Goal: Find specific fact: Find specific fact

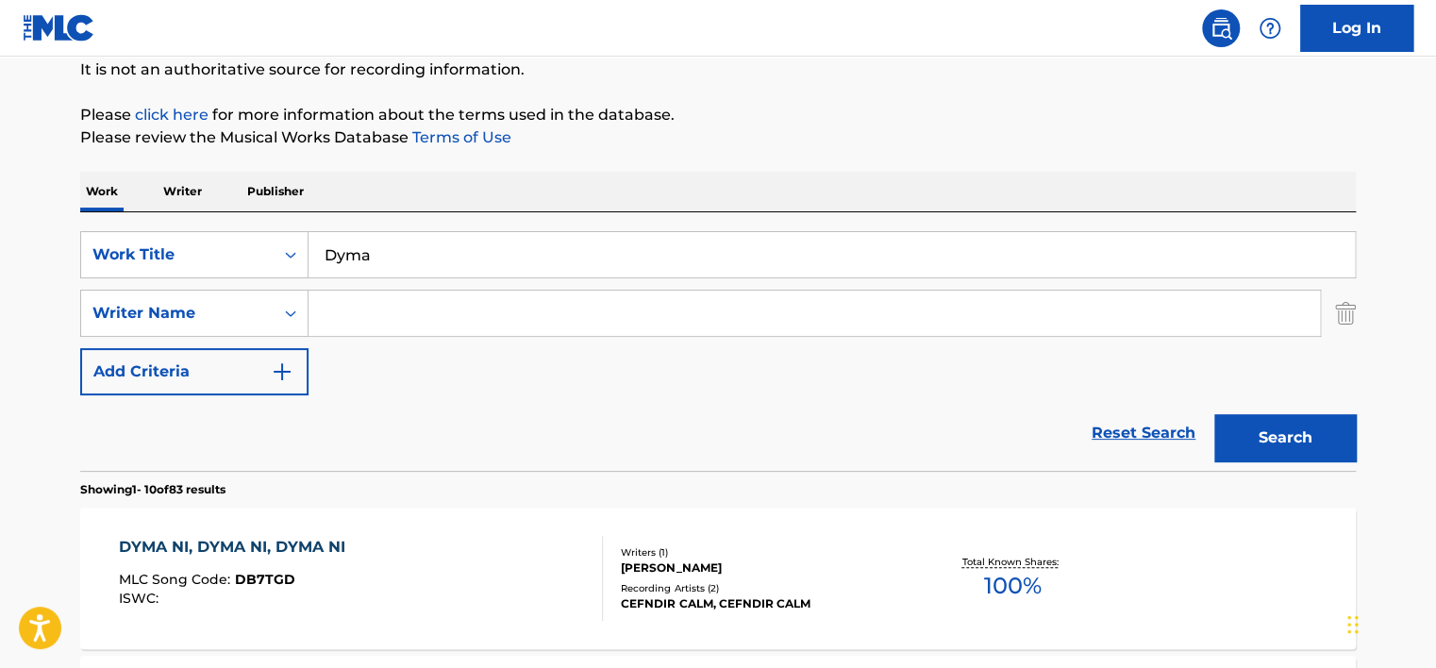
click at [189, 192] on p "Writer" at bounding box center [183, 192] width 50 height 40
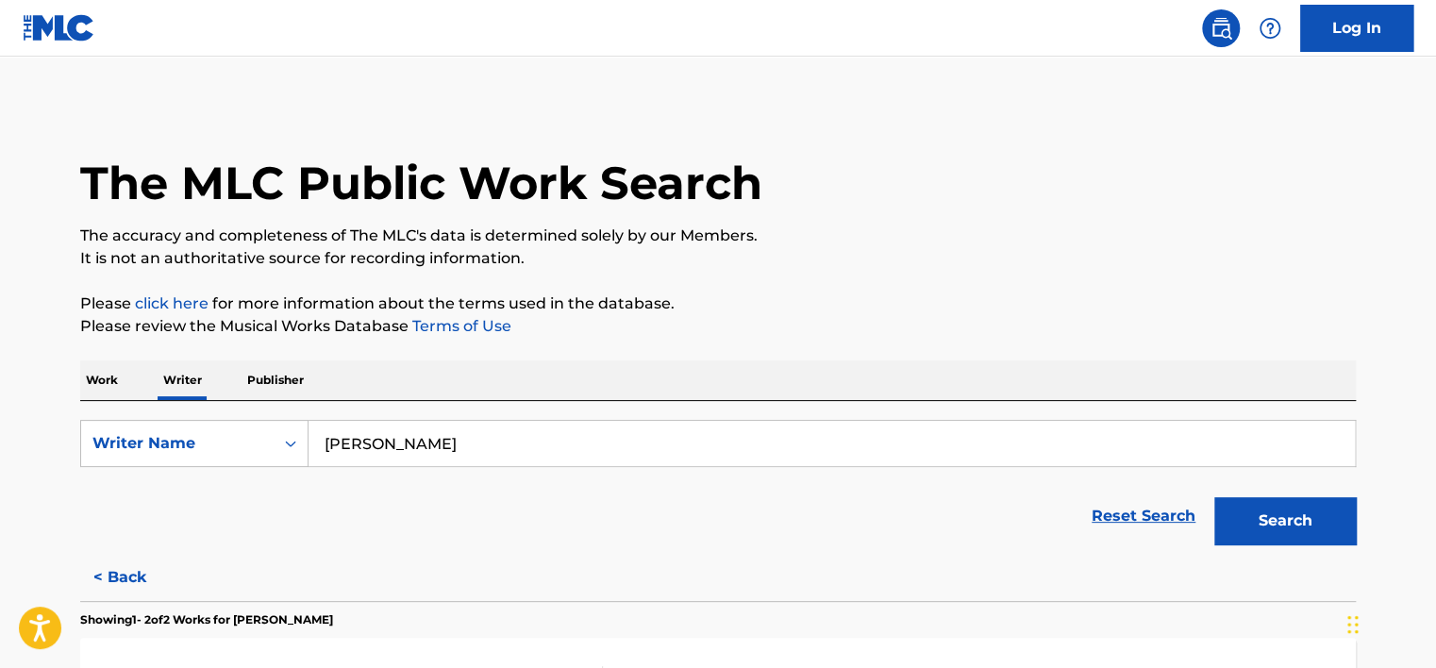
click at [521, 435] on input "[PERSON_NAME]" at bounding box center [832, 443] width 1046 height 45
paste input "[PERSON_NAME]"
type input "[PERSON_NAME]"
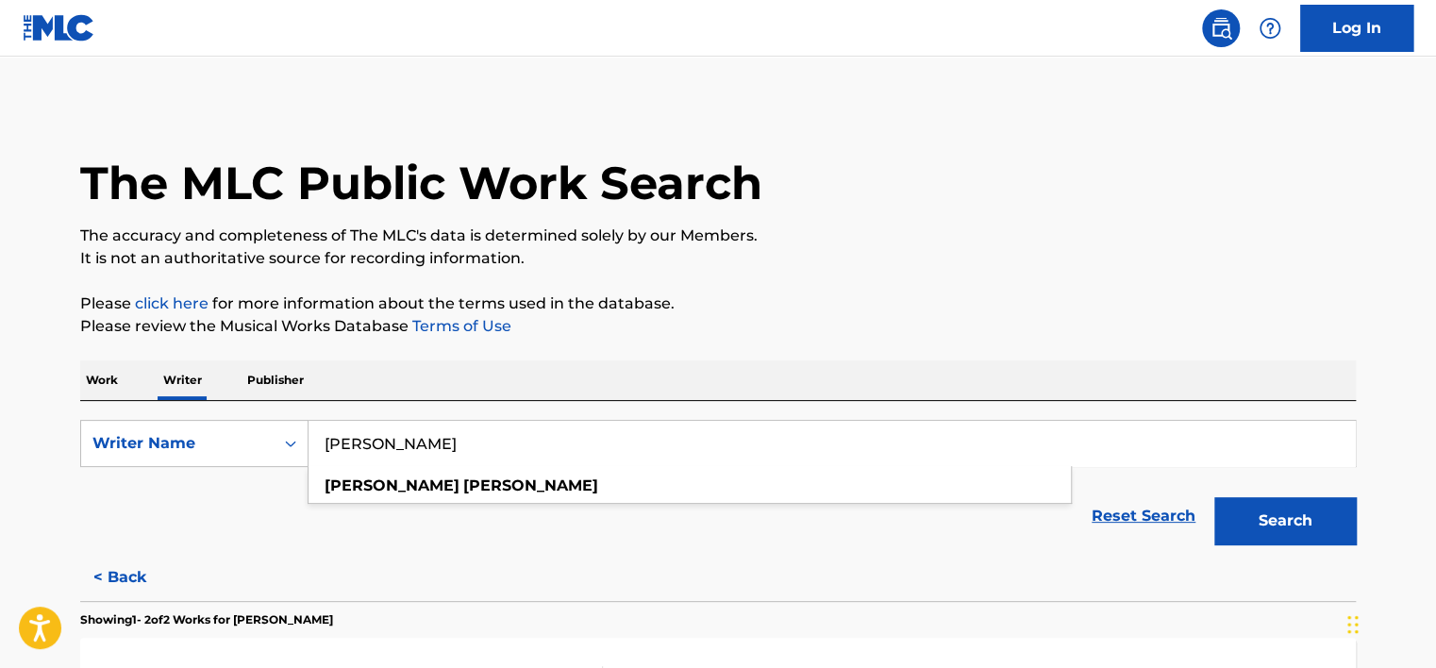
click at [1273, 515] on button "Search" at bounding box center [1285, 520] width 142 height 47
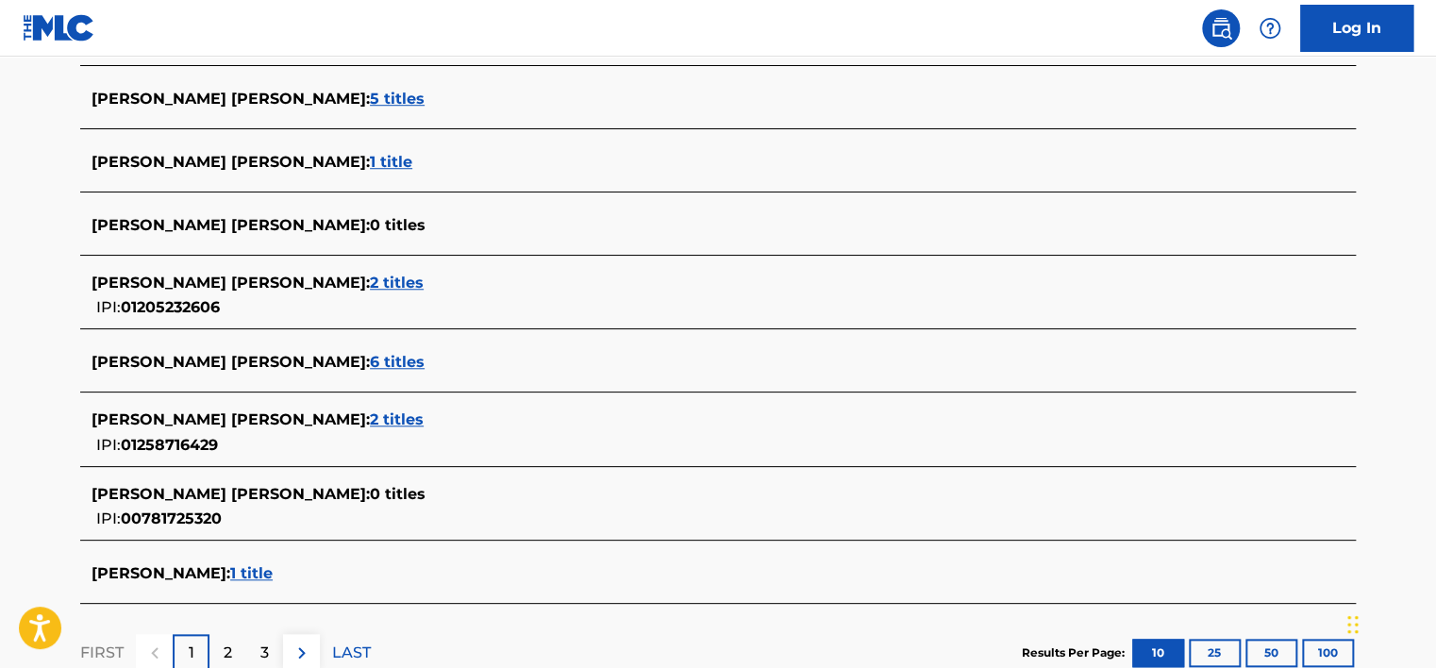
scroll to position [661, 0]
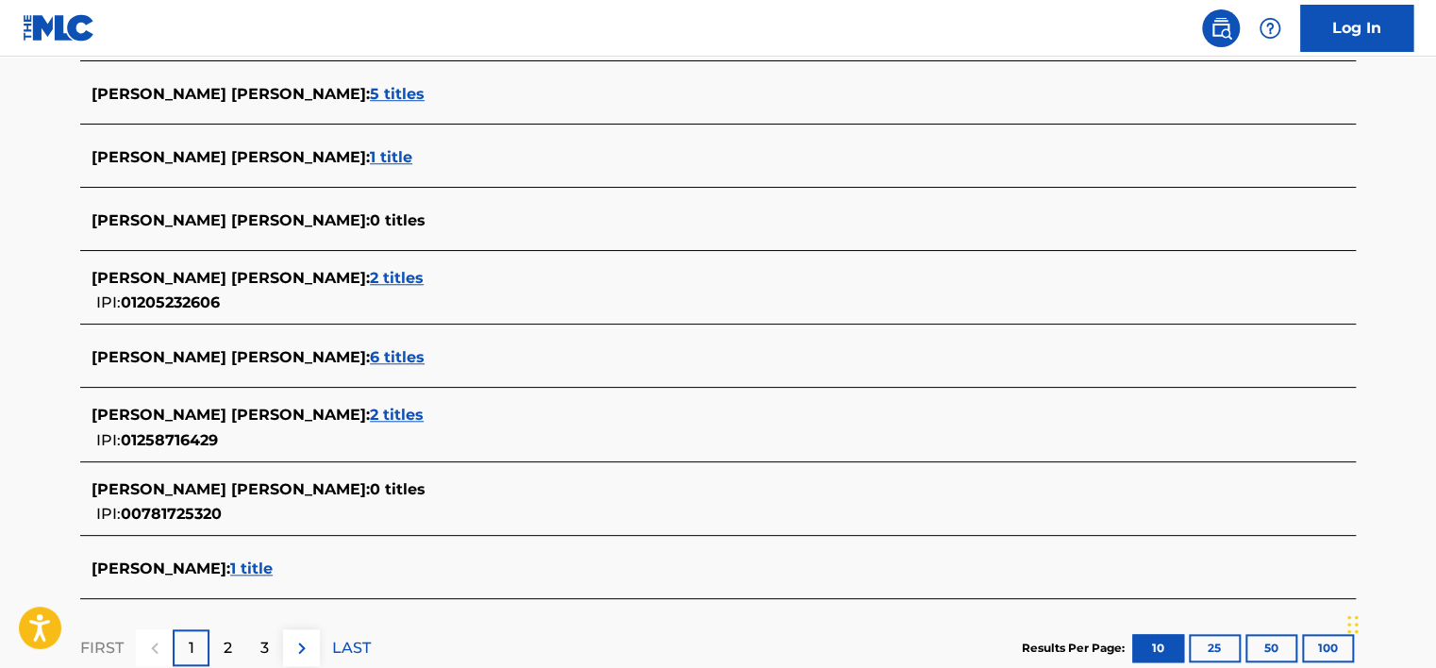
click at [264, 564] on span "1 title" at bounding box center [251, 569] width 42 height 18
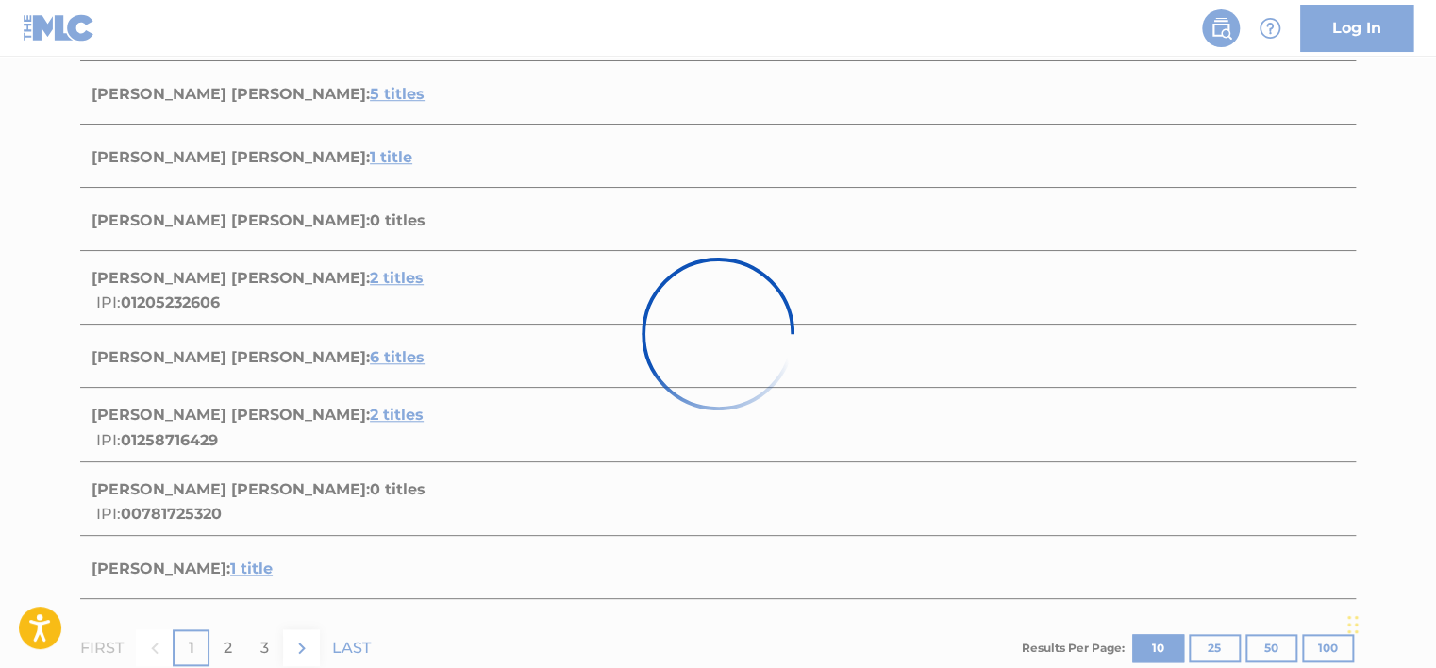
scroll to position [299, 0]
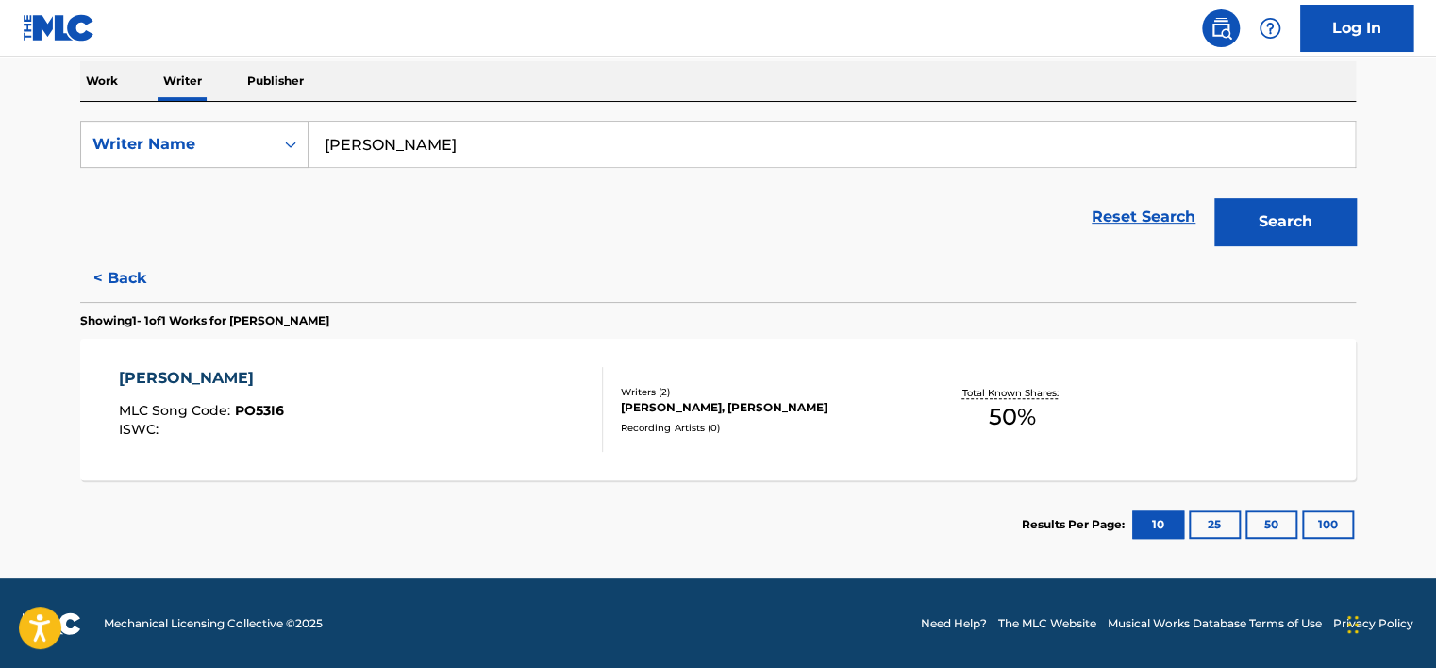
click at [427, 376] on div "PRASHNA HARU MLC Song Code : PO53I6 ISWC :" at bounding box center [361, 409] width 485 height 85
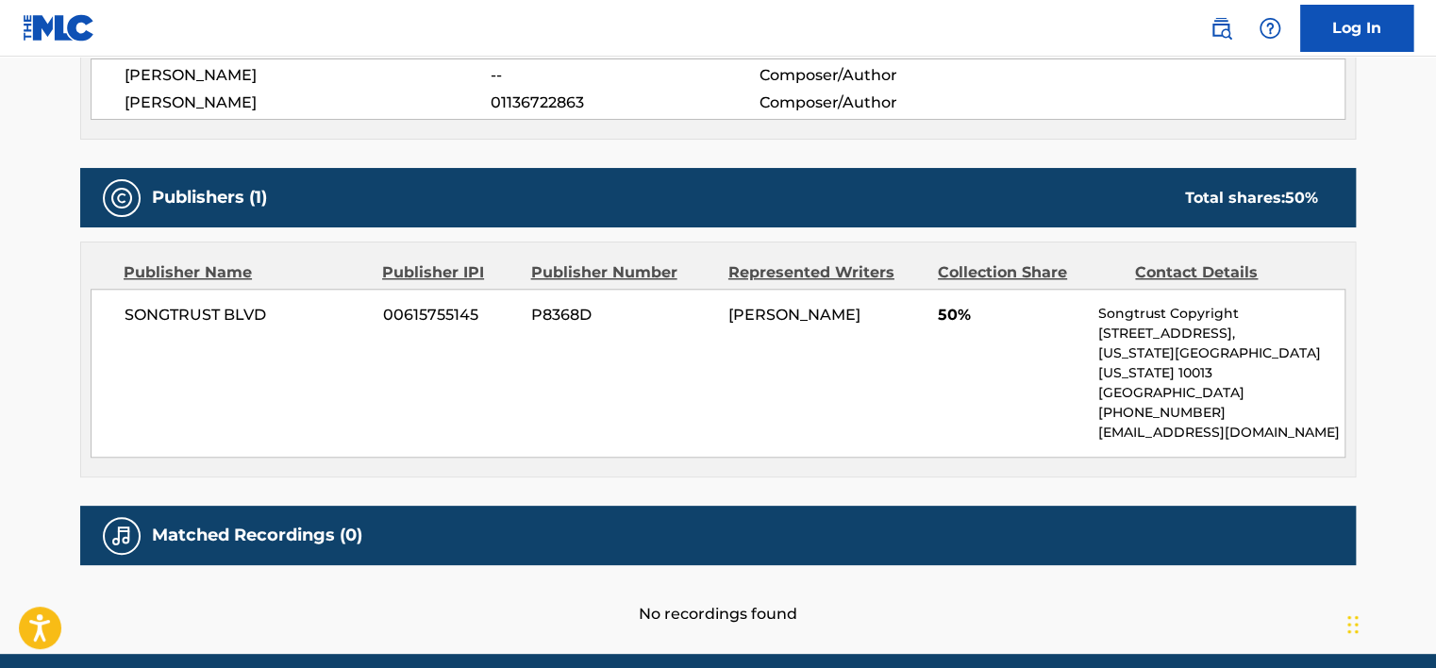
scroll to position [781, 0]
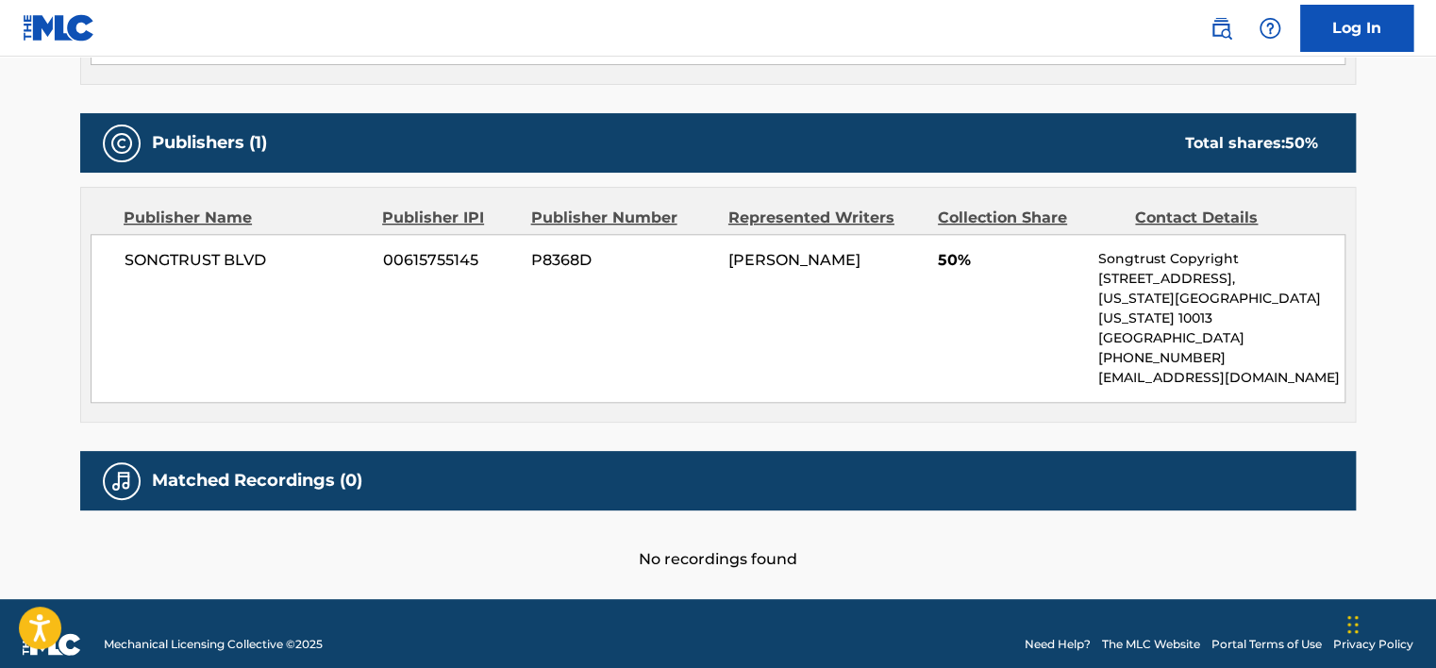
click at [148, 262] on span "SONGTRUST BLVD" at bounding box center [247, 260] width 244 height 23
copy div "SONGTRUST BLVD"
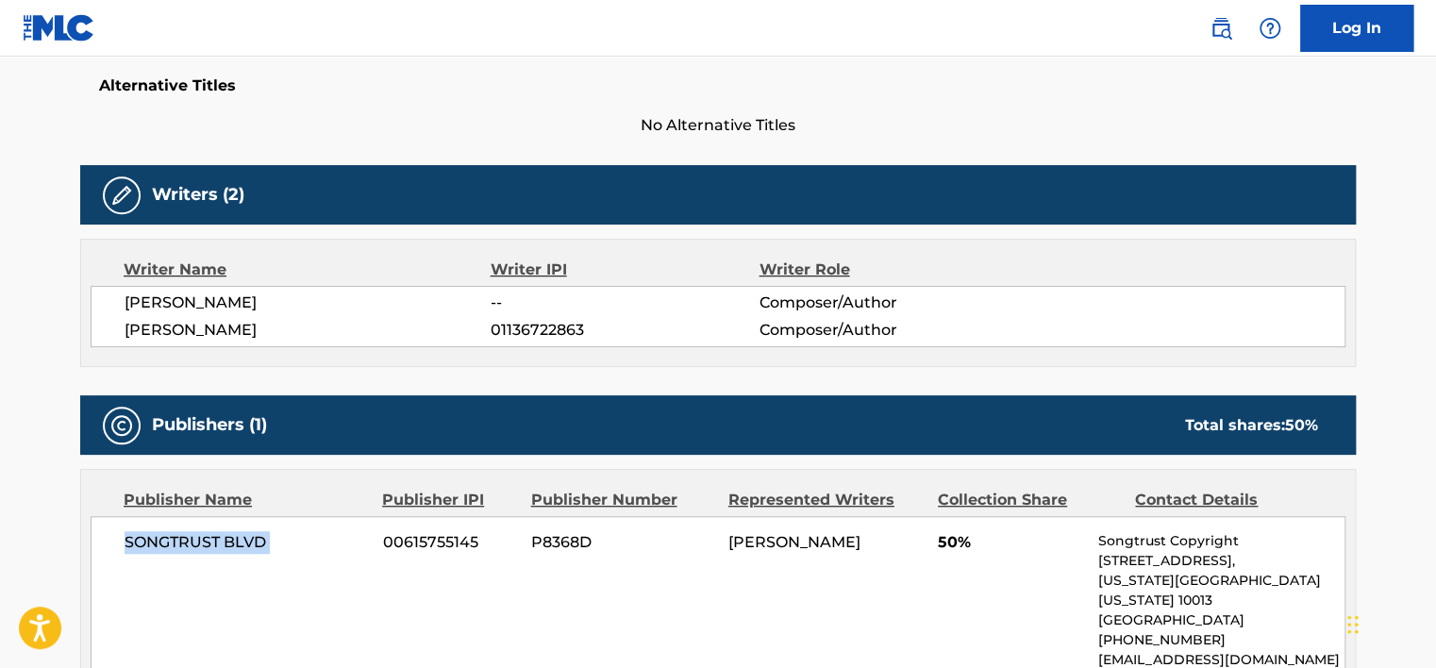
scroll to position [498, 0]
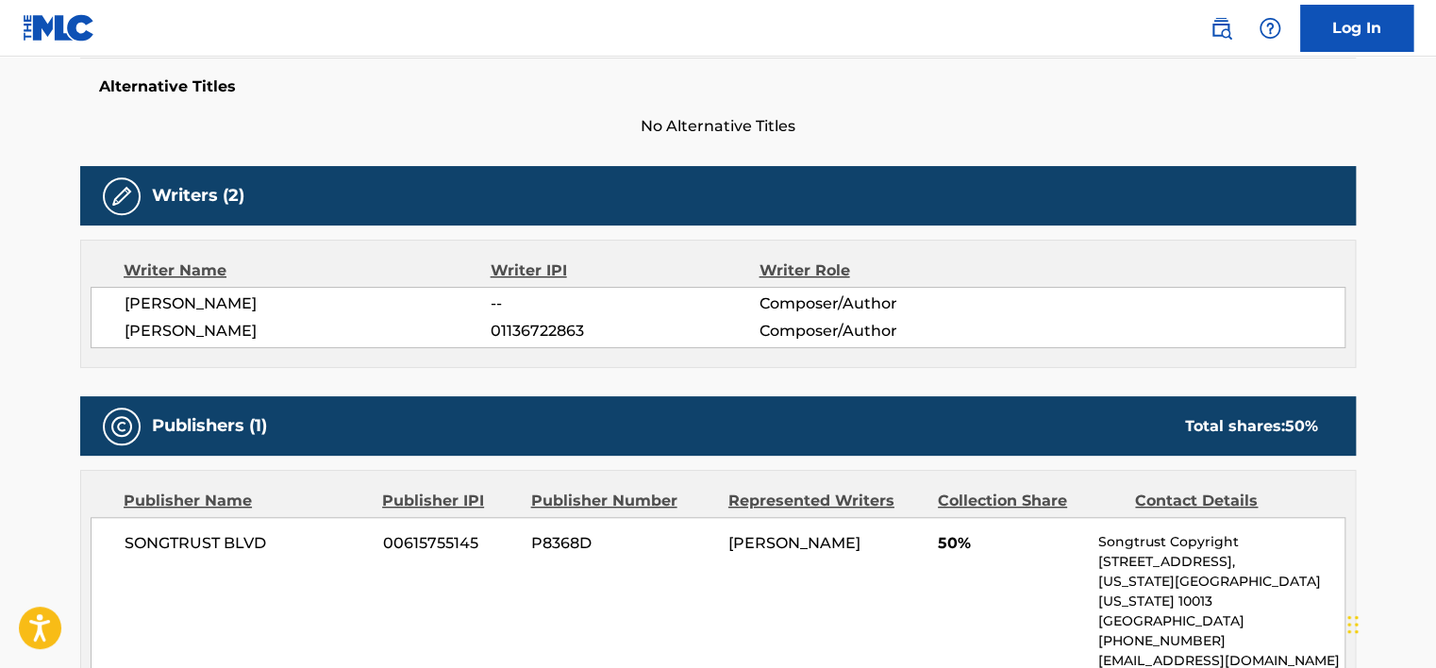
click at [205, 304] on span "[PERSON_NAME]" at bounding box center [308, 304] width 366 height 23
click at [205, 305] on span "[PERSON_NAME]" at bounding box center [308, 304] width 366 height 23
copy div "[PERSON_NAME]"
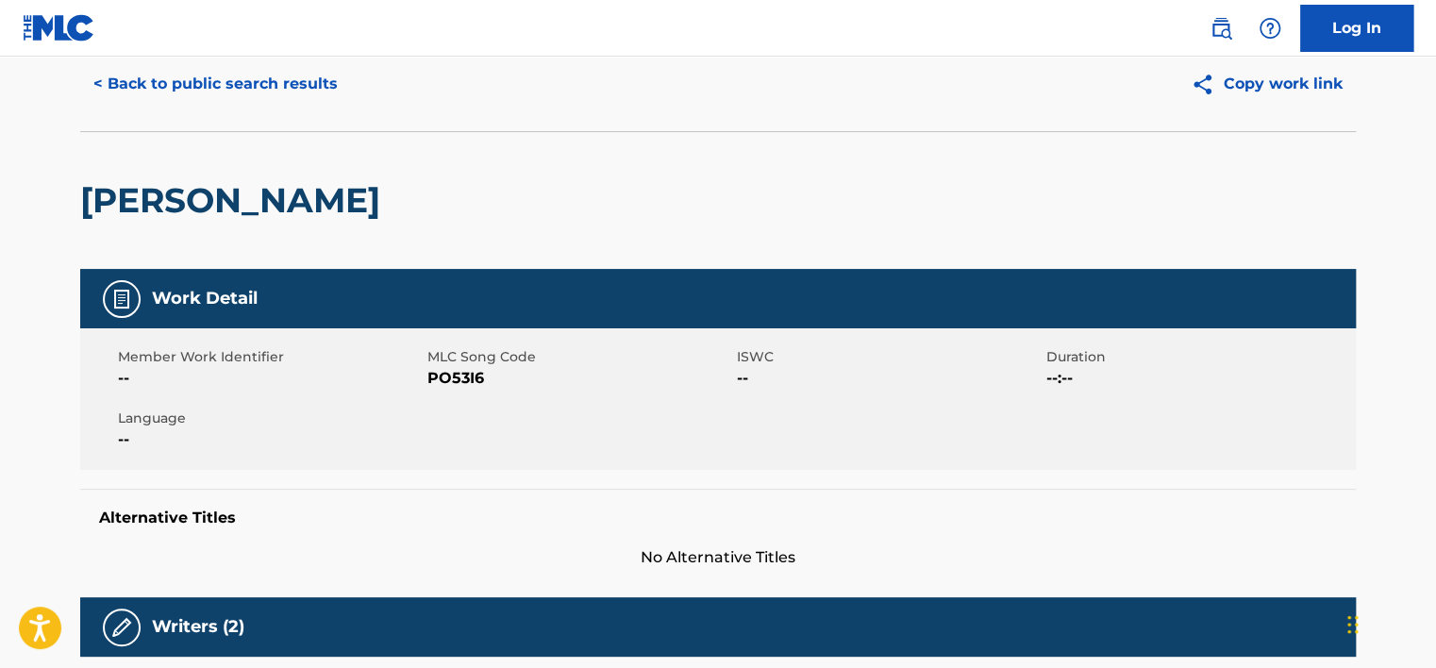
scroll to position [26, 0]
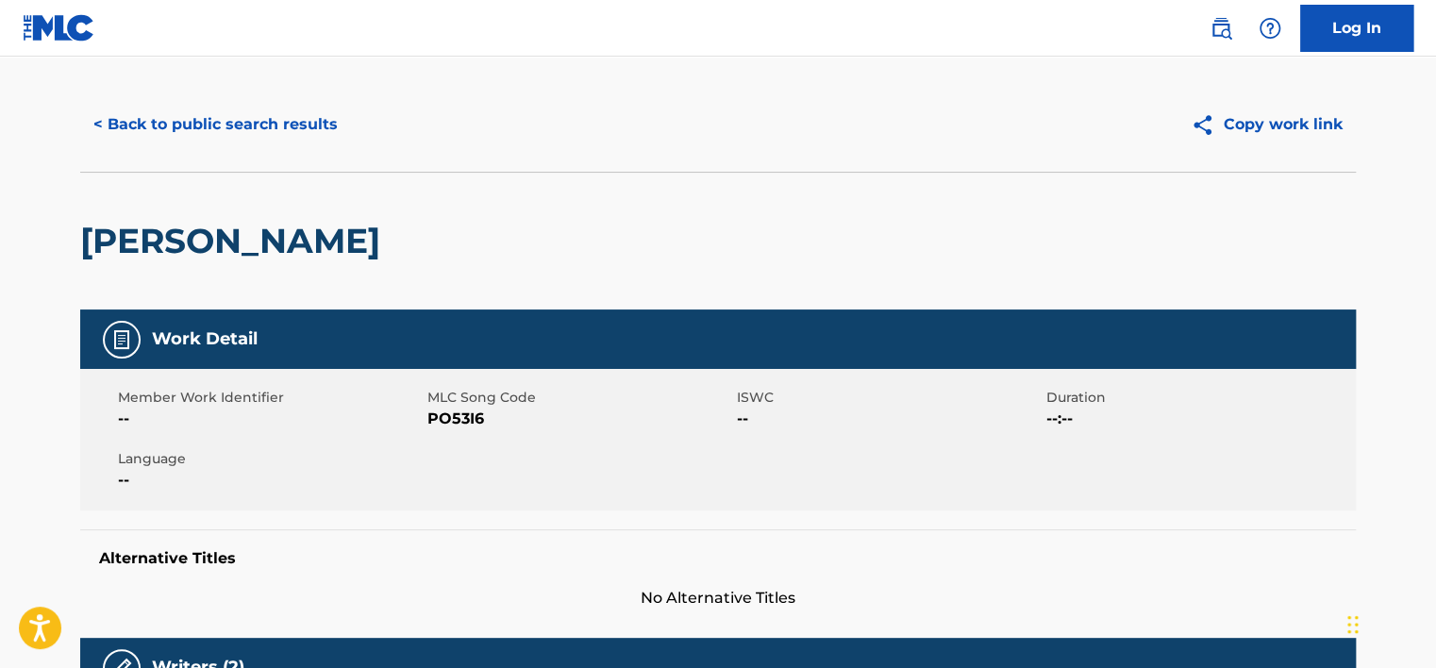
click at [460, 423] on span "PO53I6" at bounding box center [579, 419] width 305 height 23
copy span "PO53I6"
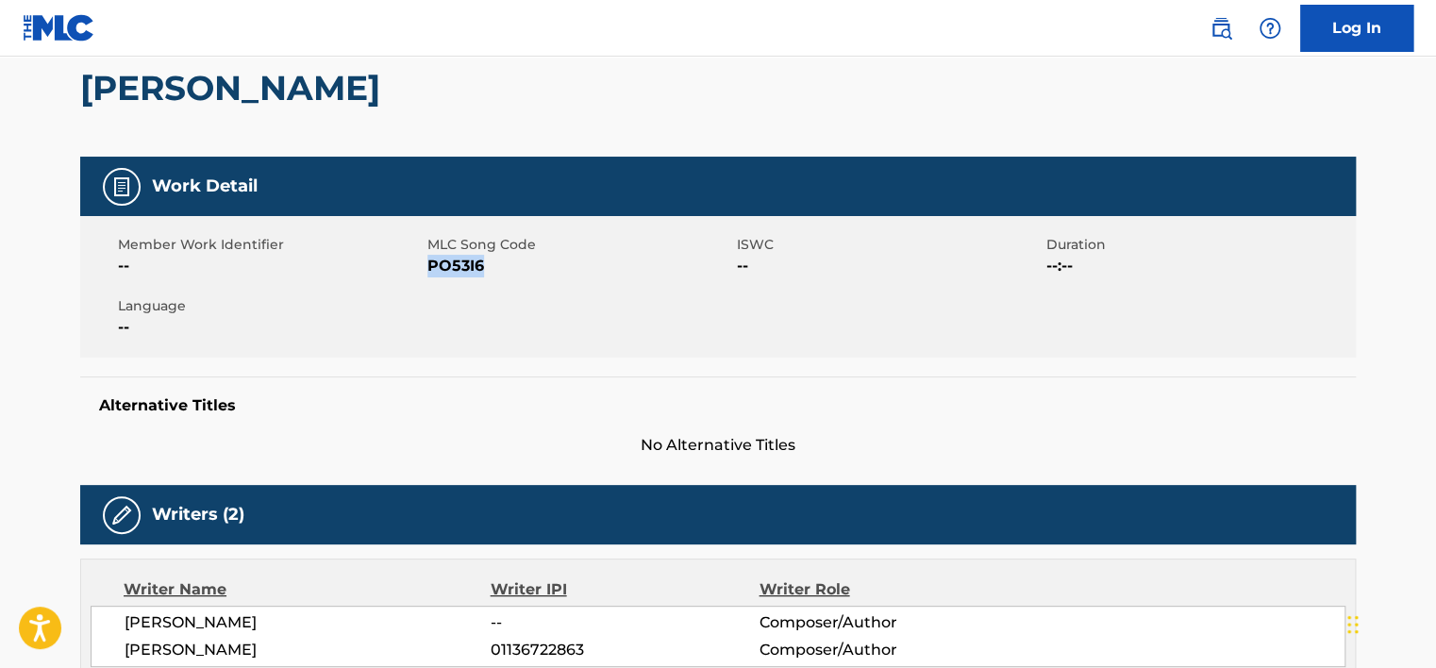
scroll to position [121, 0]
